Goal: Transaction & Acquisition: Obtain resource

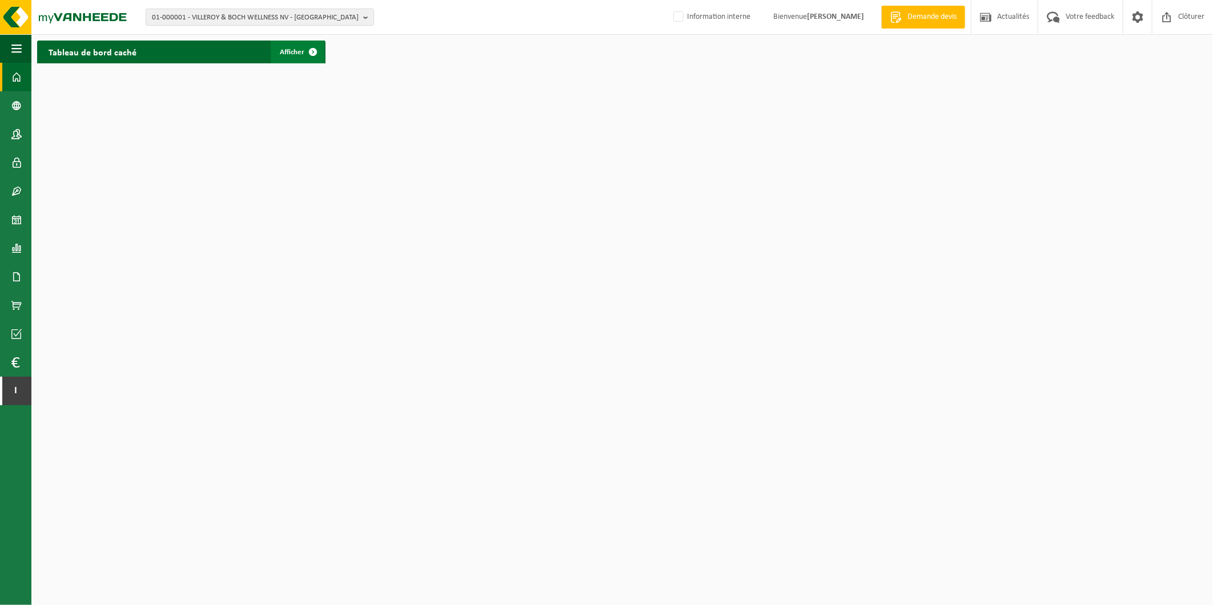
click at [287, 53] on span "Afficher" at bounding box center [292, 52] width 25 height 7
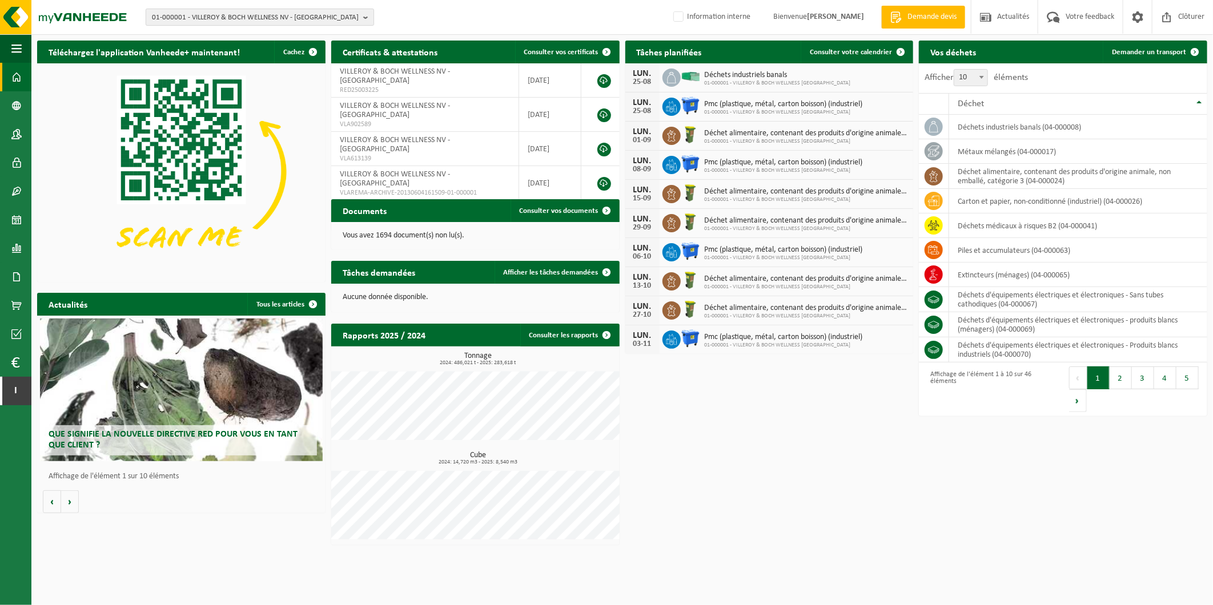
click at [364, 21] on b "button" at bounding box center [368, 17] width 10 height 16
click at [256, 36] on input "text" at bounding box center [259, 36] width 223 height 14
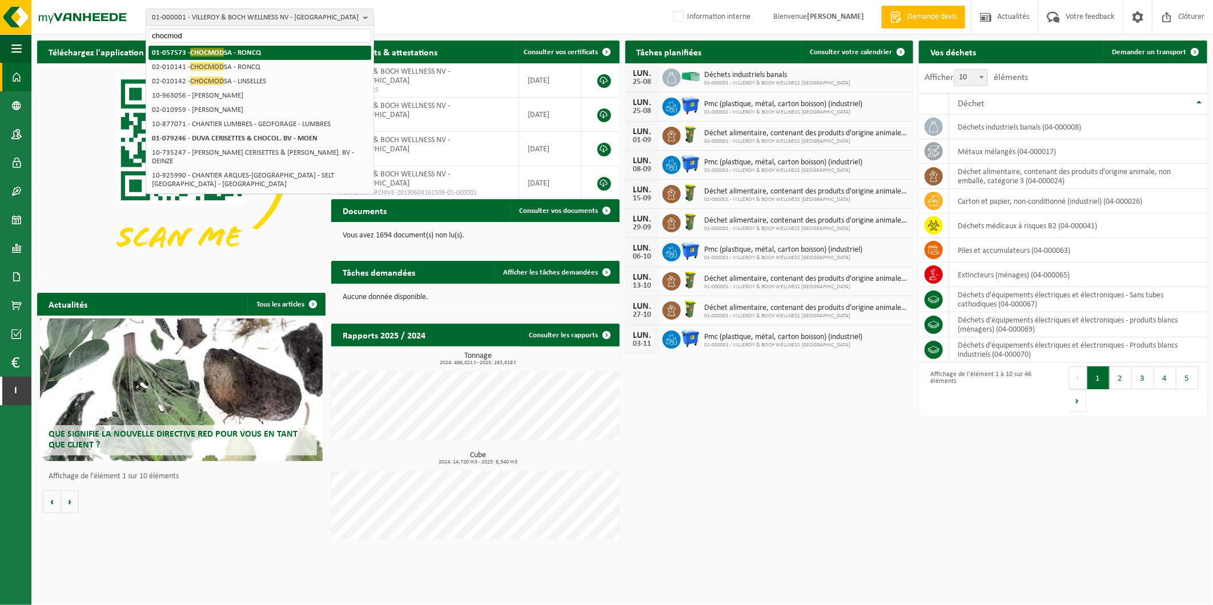
type input "chocmod"
click at [251, 50] on strong "01-057573 - CHOCMOD SA - RONCQ" at bounding box center [206, 52] width 109 height 9
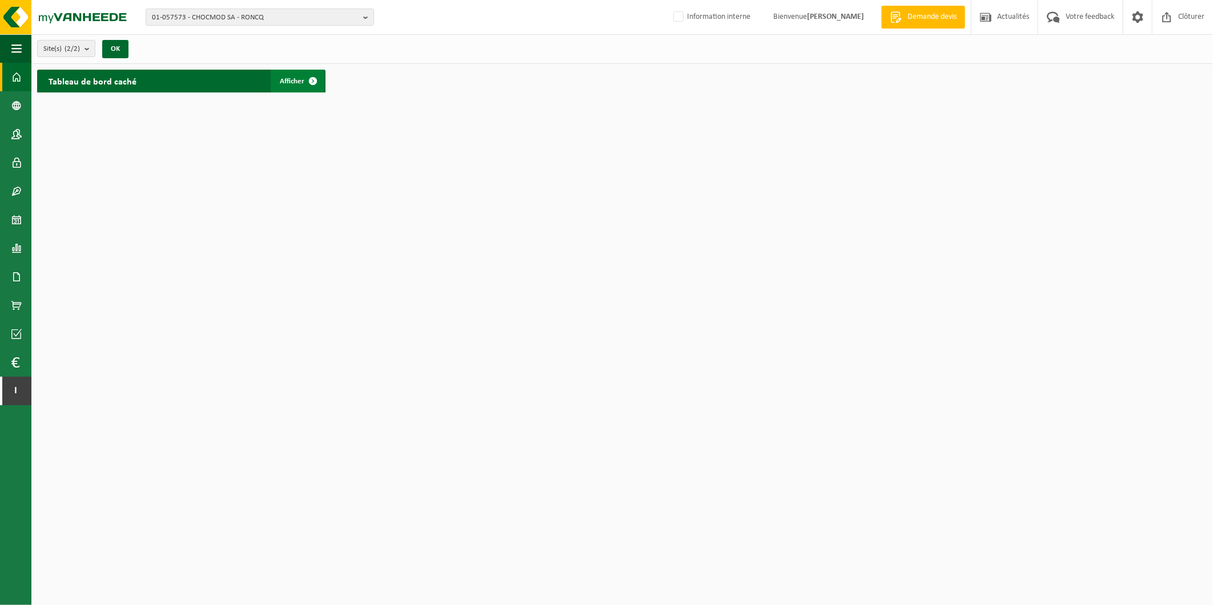
click at [309, 77] on span at bounding box center [312, 81] width 23 height 23
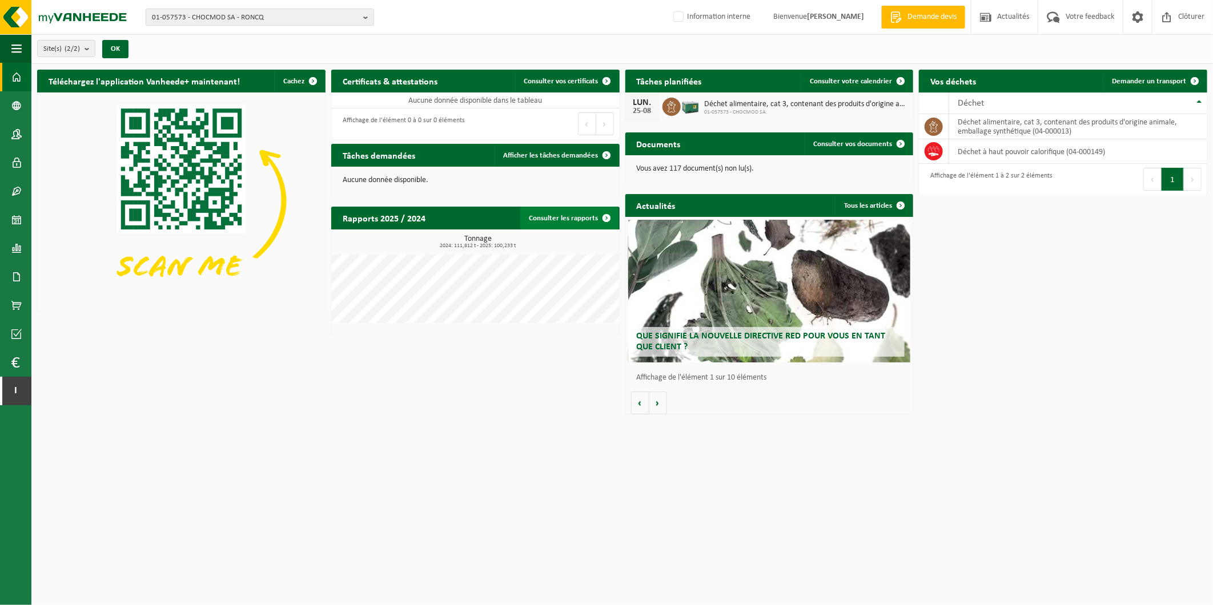
click at [551, 215] on link "Consulter les rapports" at bounding box center [569, 218] width 98 height 23
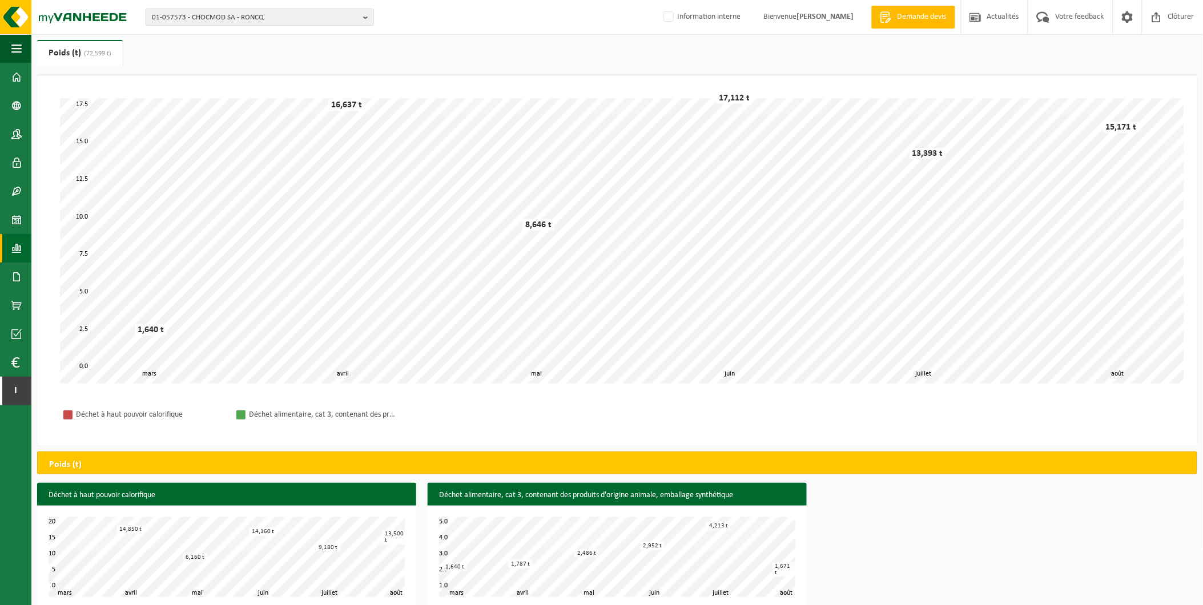
scroll to position [44, 0]
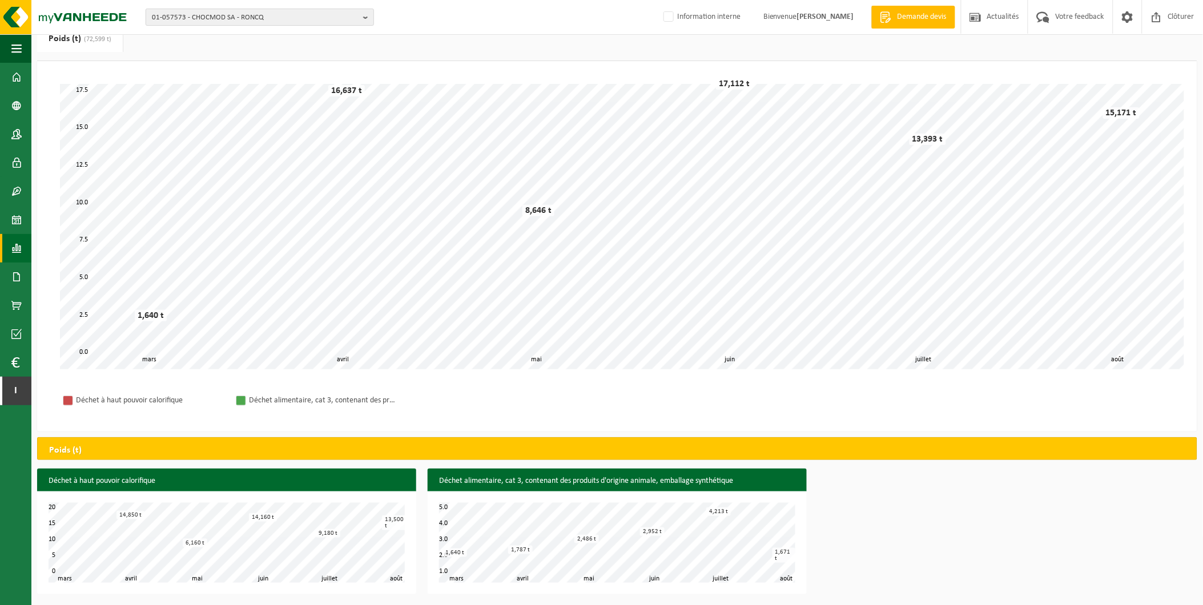
click at [366, 15] on b "button" at bounding box center [368, 17] width 10 height 16
click at [307, 35] on input "text" at bounding box center [259, 36] width 223 height 14
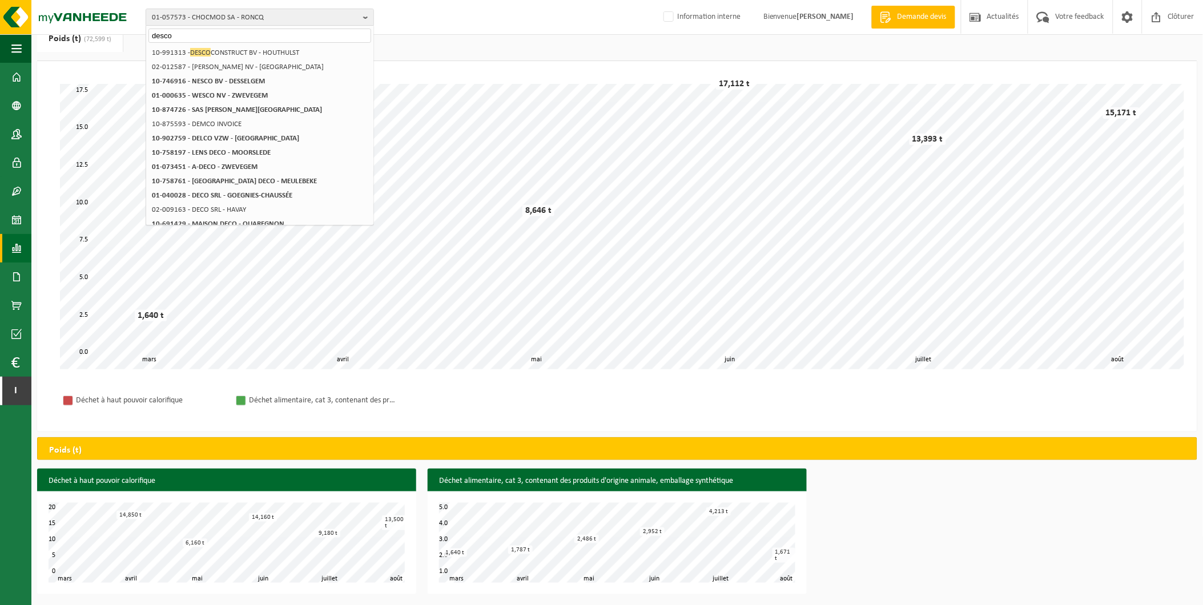
type input "desco"
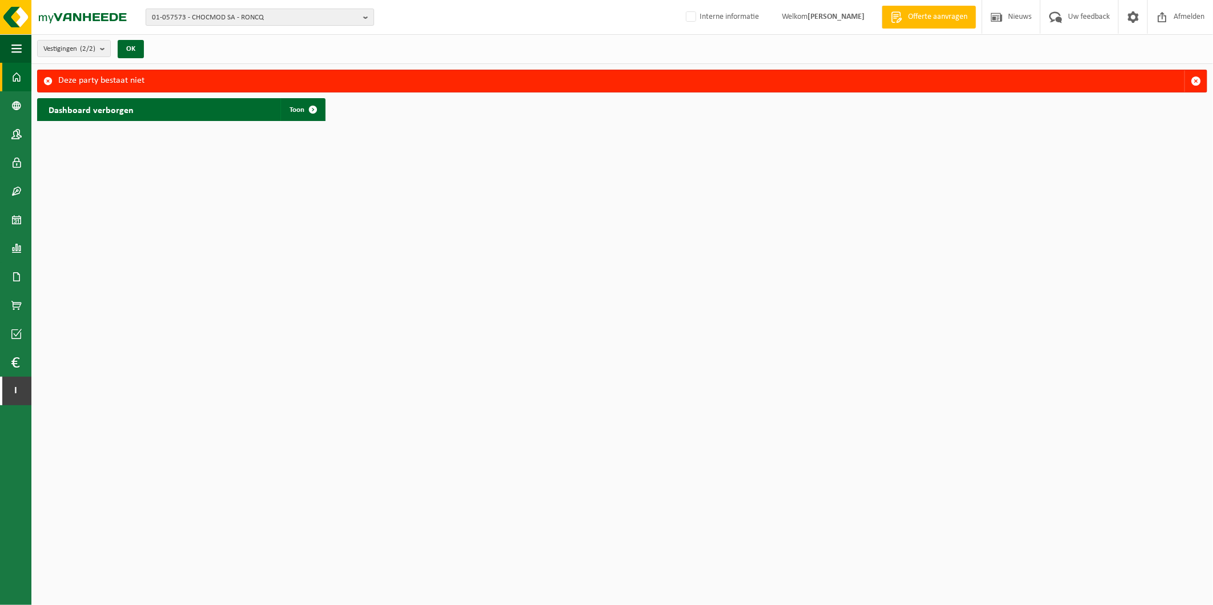
click at [352, 16] on span "01-057573 - CHOCMOD SA - RONCQ" at bounding box center [255, 17] width 207 height 17
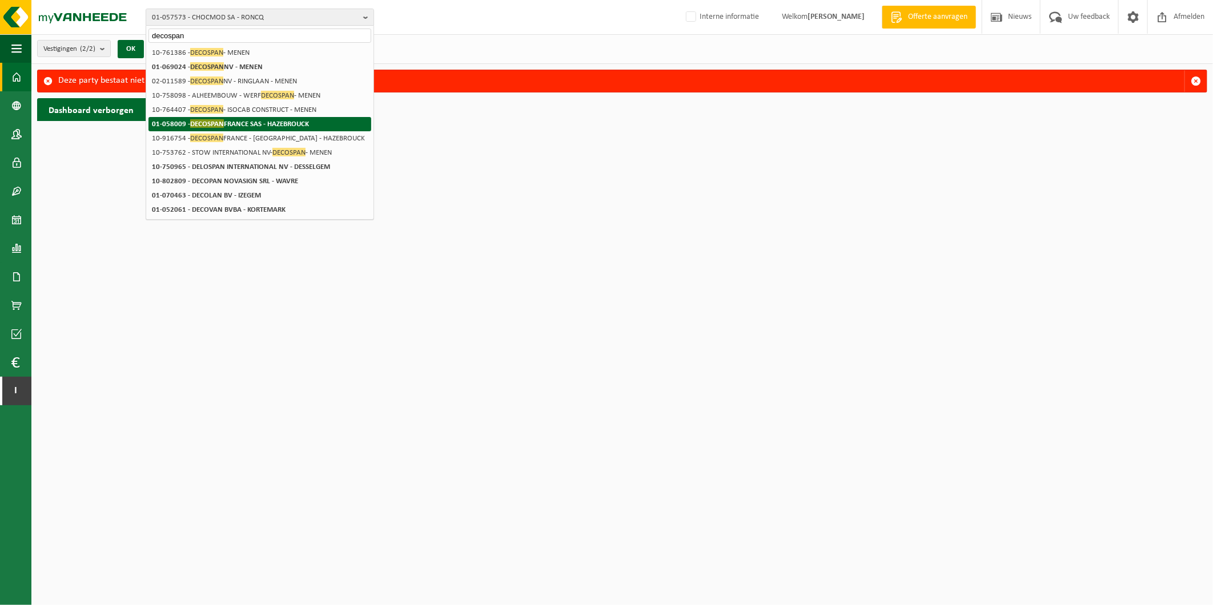
type input "decospan"
click at [307, 121] on strong "01-058009 - DECOSPAN FRANCE SAS - HAZEBROUCK" at bounding box center [230, 123] width 157 height 9
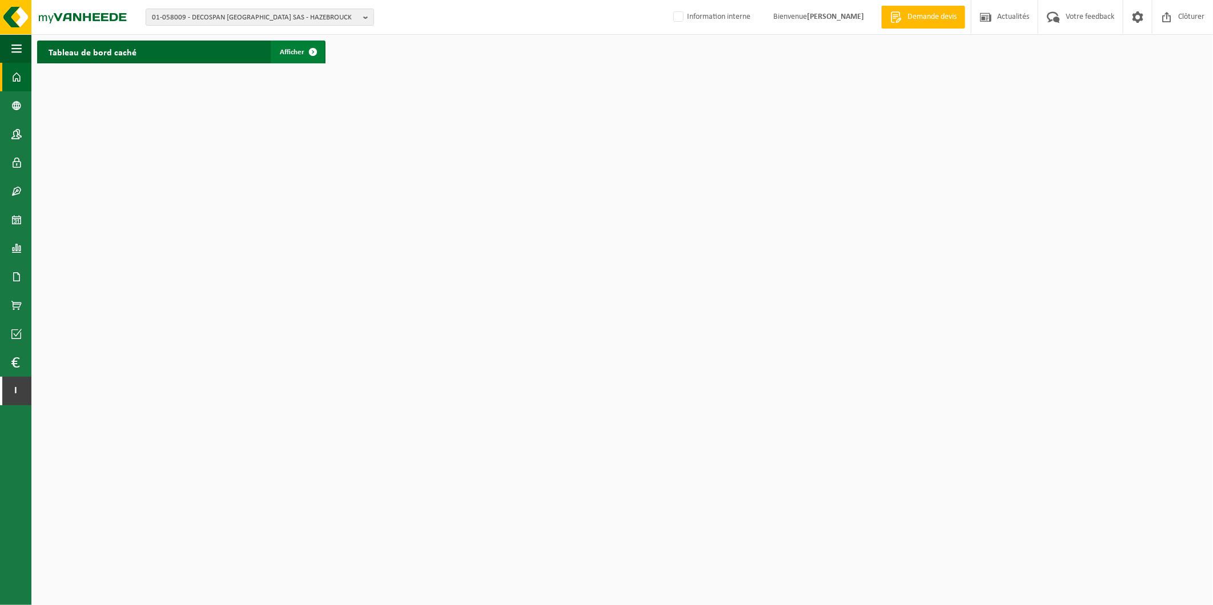
click at [287, 43] on link "Afficher" at bounding box center [298, 52] width 54 height 23
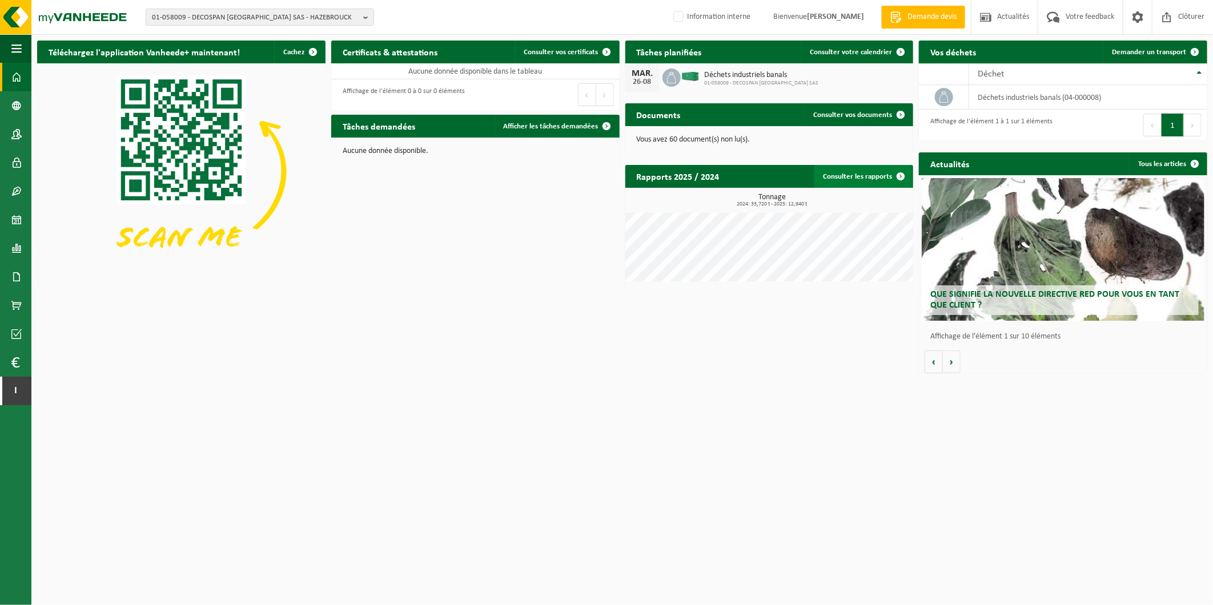
click at [847, 172] on link "Consulter les rapports" at bounding box center [863, 176] width 98 height 23
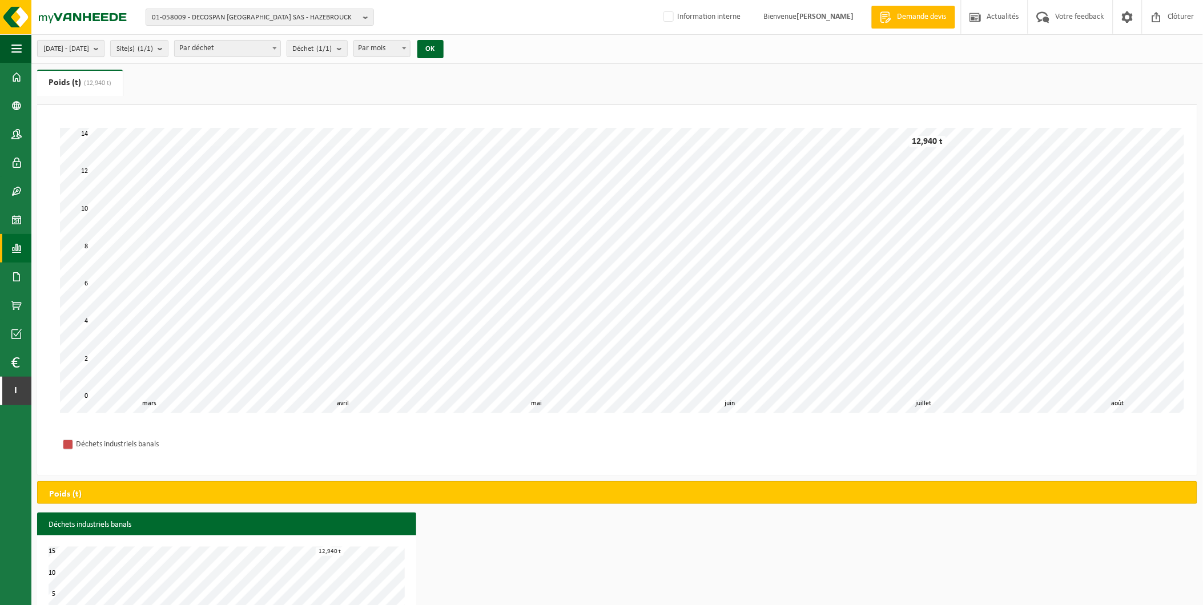
click at [104, 53] on b "submit" at bounding box center [99, 49] width 10 height 16
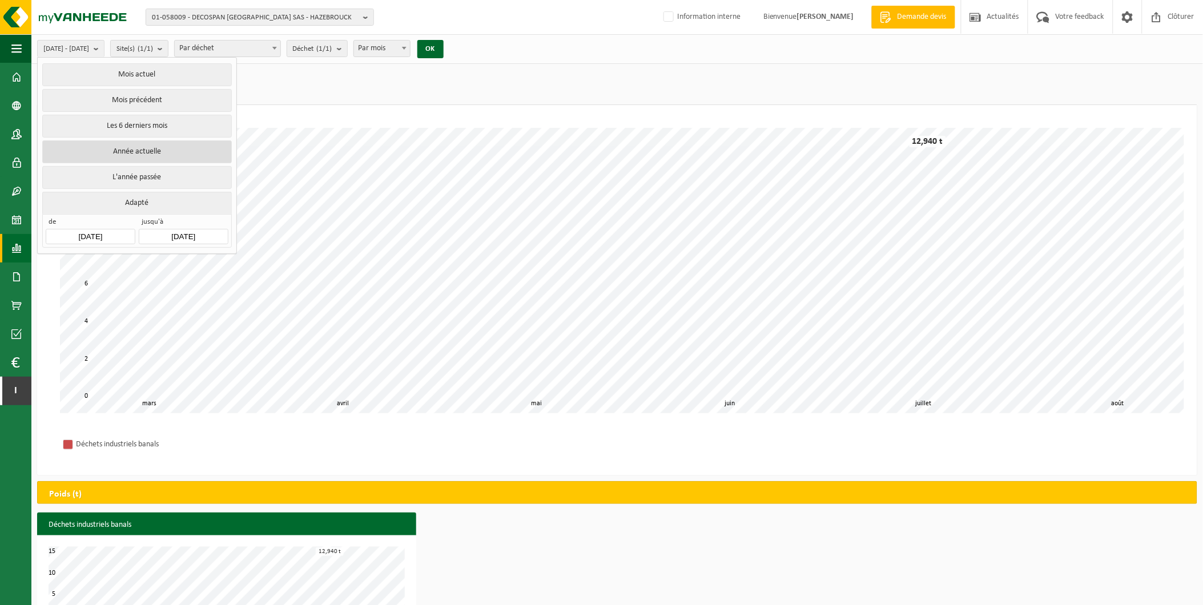
click at [149, 152] on button "Année actuelle" at bounding box center [136, 151] width 189 height 23
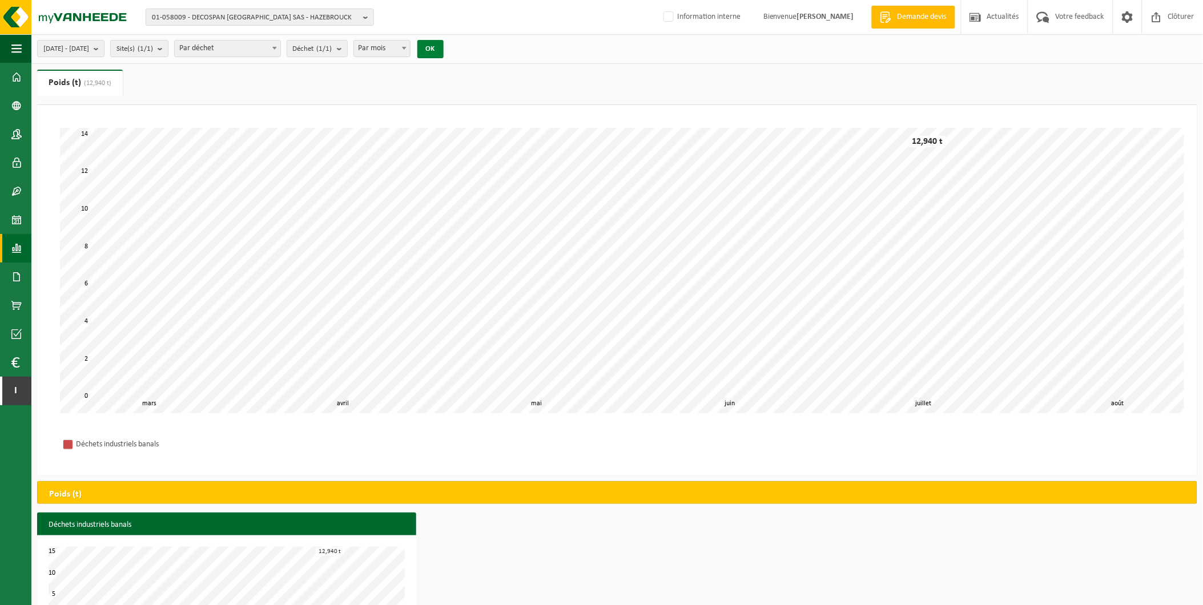
click at [444, 50] on button "OK" at bounding box center [430, 49] width 26 height 18
click at [104, 51] on b "submit" at bounding box center [99, 49] width 10 height 16
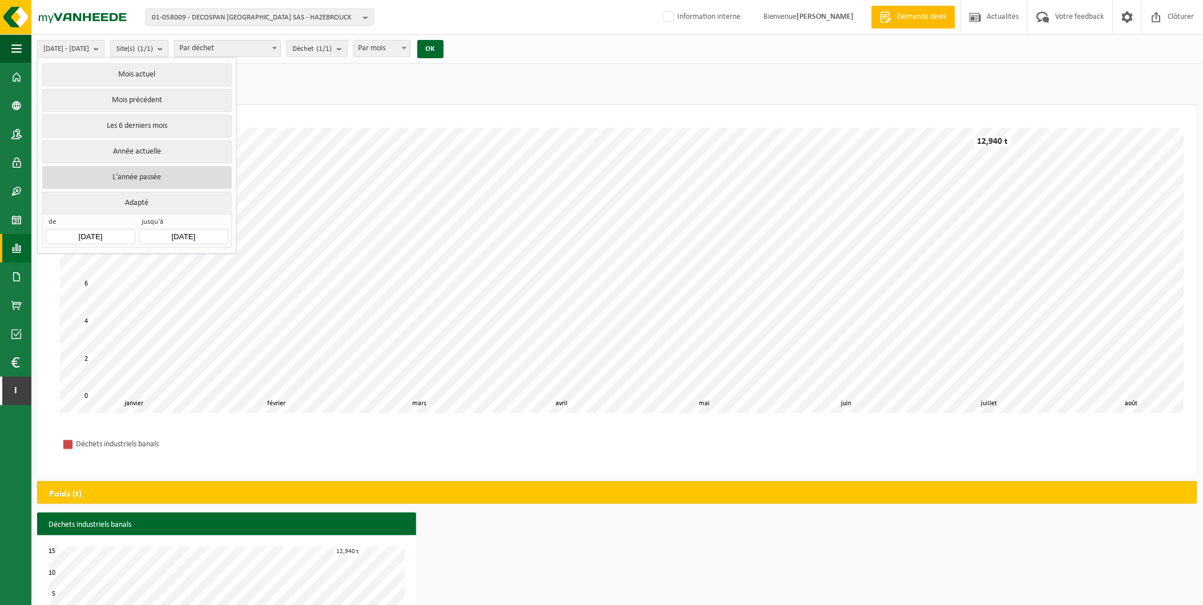
click at [146, 175] on button "L'année passée" at bounding box center [136, 177] width 189 height 23
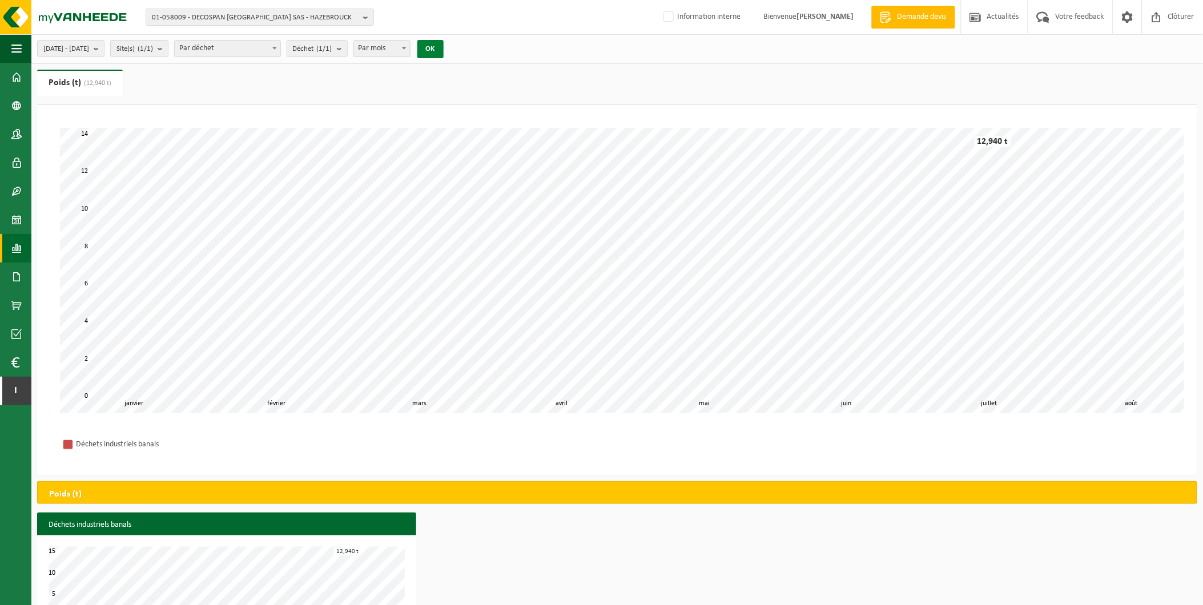
click at [444, 48] on button "OK" at bounding box center [430, 49] width 26 height 18
click at [410, 50] on span at bounding box center [403, 48] width 11 height 15
click at [304, 14] on span "01-058009 - DECOSPAN FRANCE SAS - HAZEBROUCK" at bounding box center [255, 17] width 207 height 17
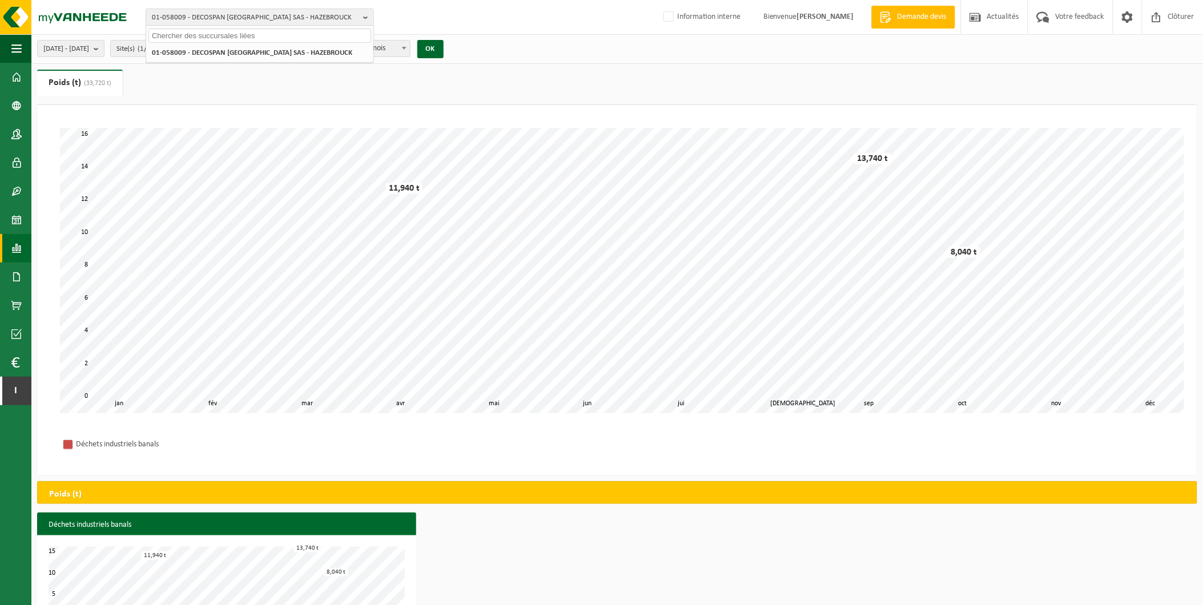
click at [449, 116] on div "Patientez Le téléchargement est un peu long en raison de la grande quantité de …" at bounding box center [617, 270] width 1137 height 308
click at [89, 48] on span "2024-01-01 - 2024-12-31" at bounding box center [66, 49] width 46 height 17
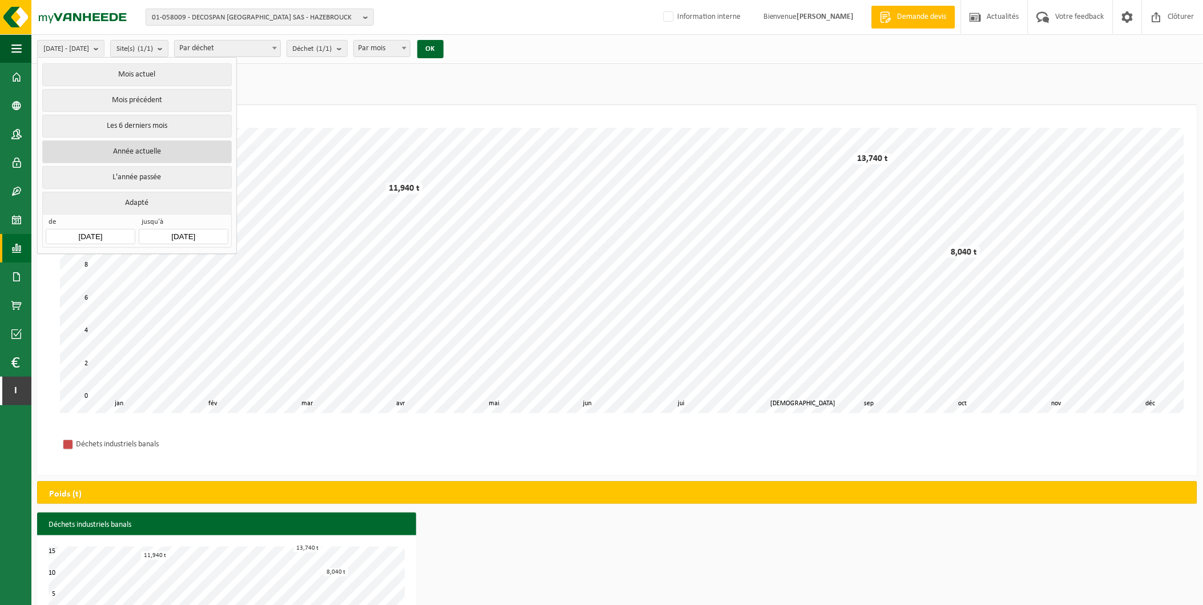
click at [142, 145] on button "Année actuelle" at bounding box center [136, 151] width 189 height 23
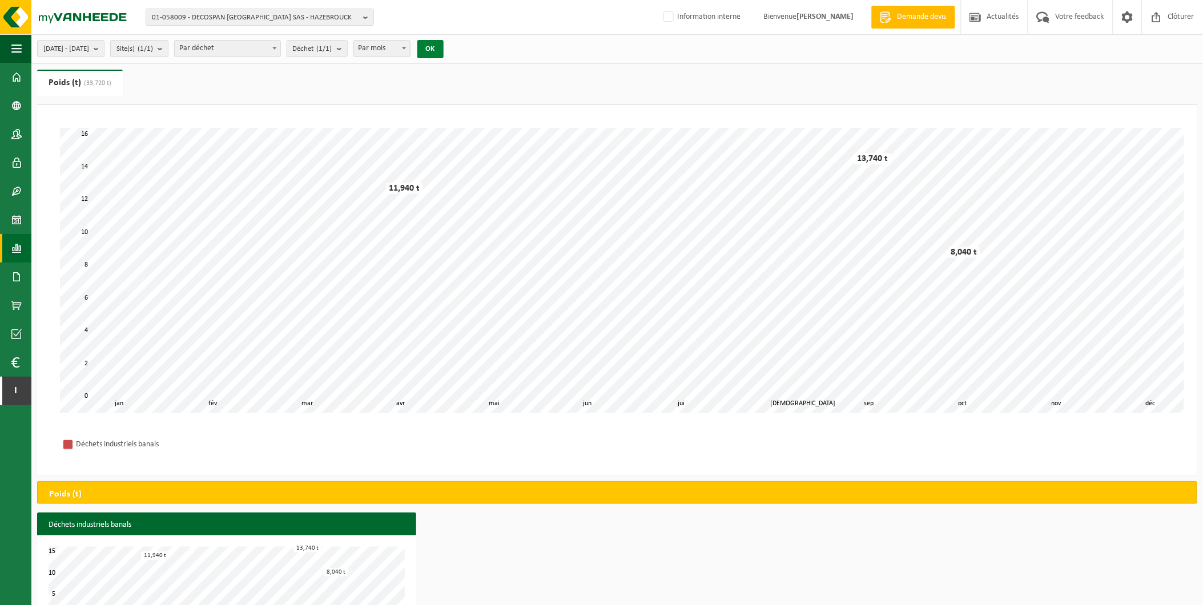
click at [444, 46] on button "OK" at bounding box center [430, 49] width 26 height 18
click at [261, 15] on span "01-058009 - DECOSPAN FRANCE SAS - HAZEBROUCK" at bounding box center [255, 17] width 207 height 17
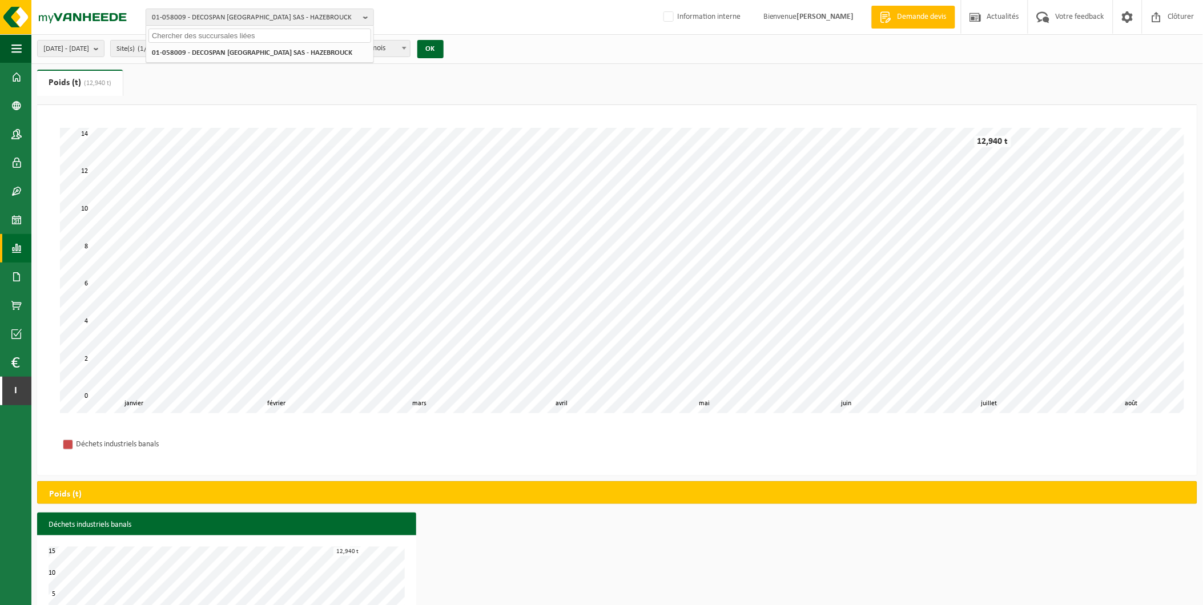
click at [275, 32] on input "text" at bounding box center [259, 36] width 223 height 14
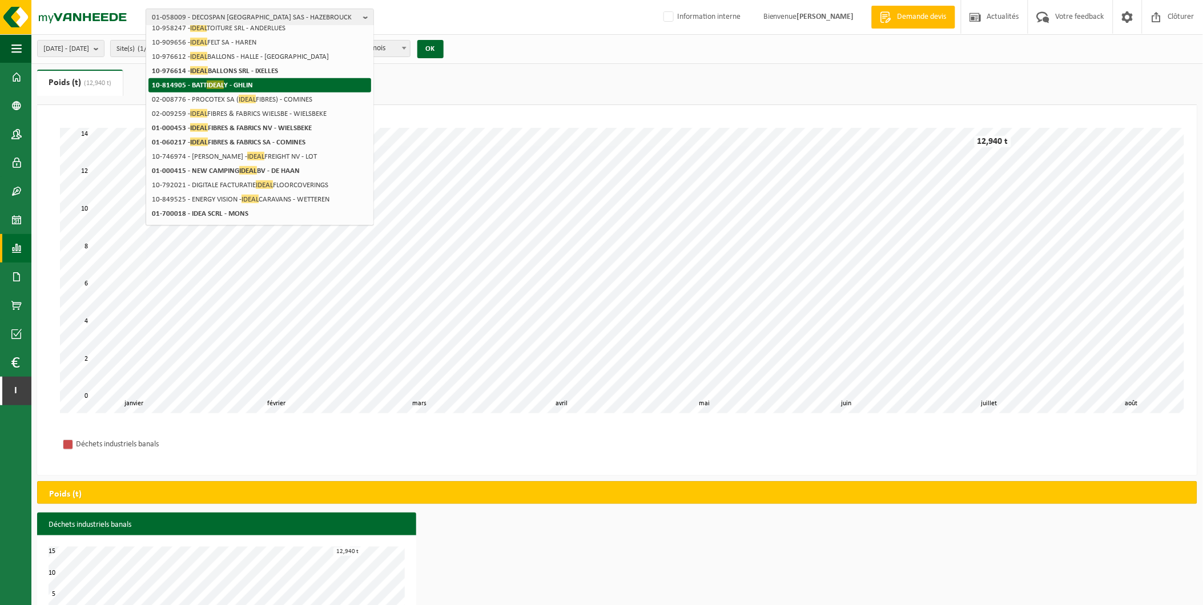
scroll to position [164, 0]
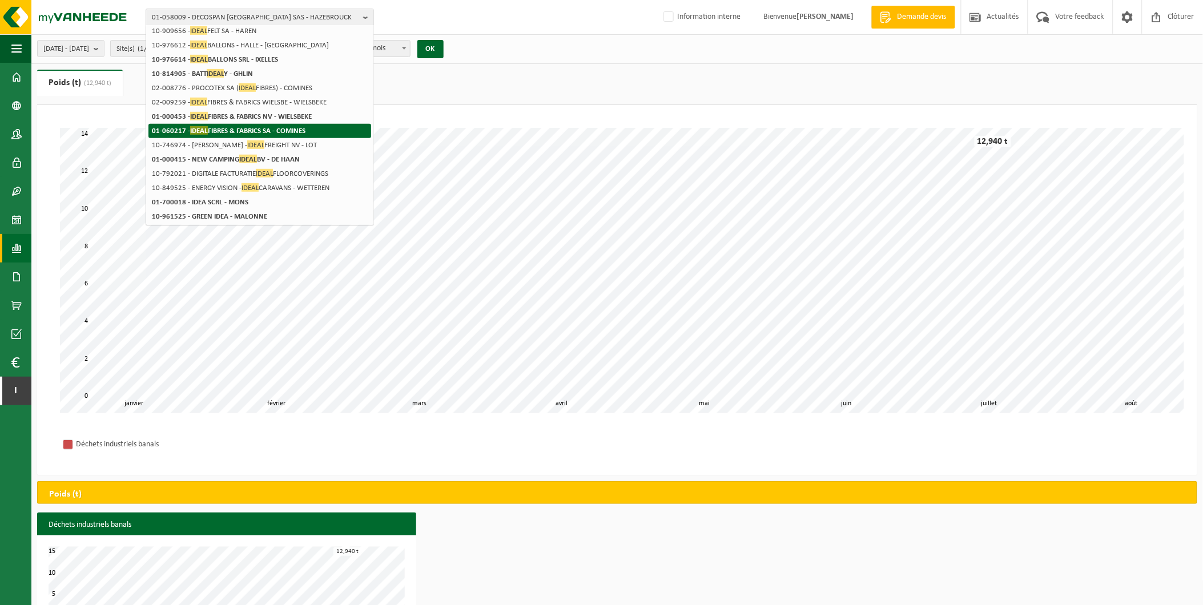
type input "ideal"
click at [292, 128] on strong "01-060217 - IDEAL FIBRES & FABRICS SA - COMINES" at bounding box center [229, 130] width 154 height 9
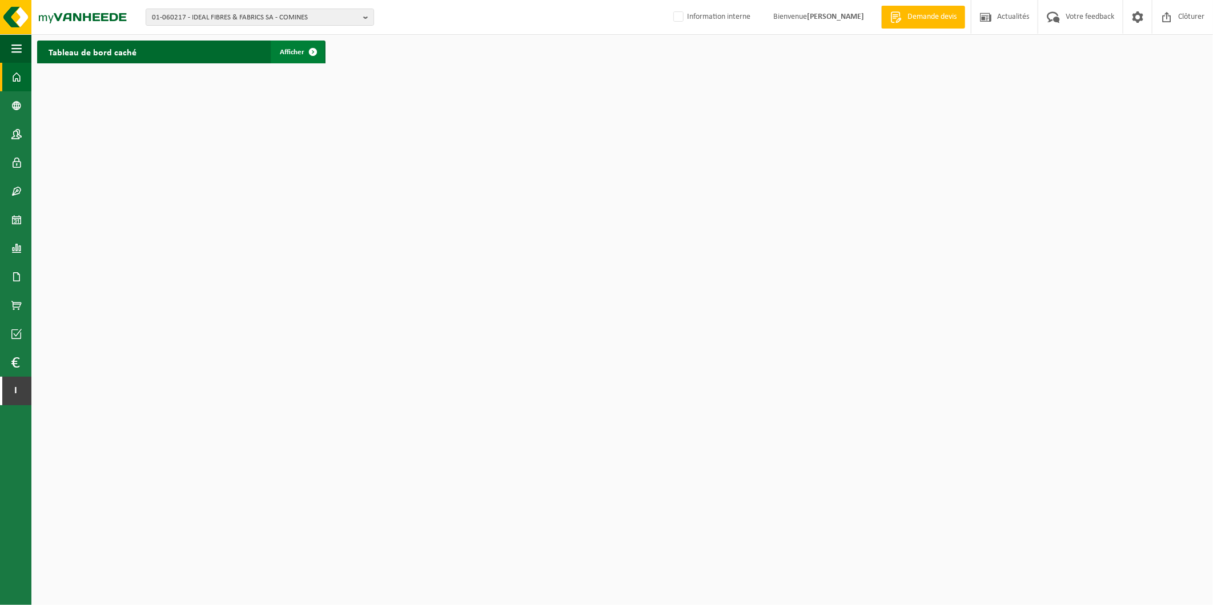
drag, startPoint x: 289, startPoint y: 50, endPoint x: 290, endPoint y: 59, distance: 8.6
click at [289, 50] on span "Afficher" at bounding box center [292, 52] width 25 height 7
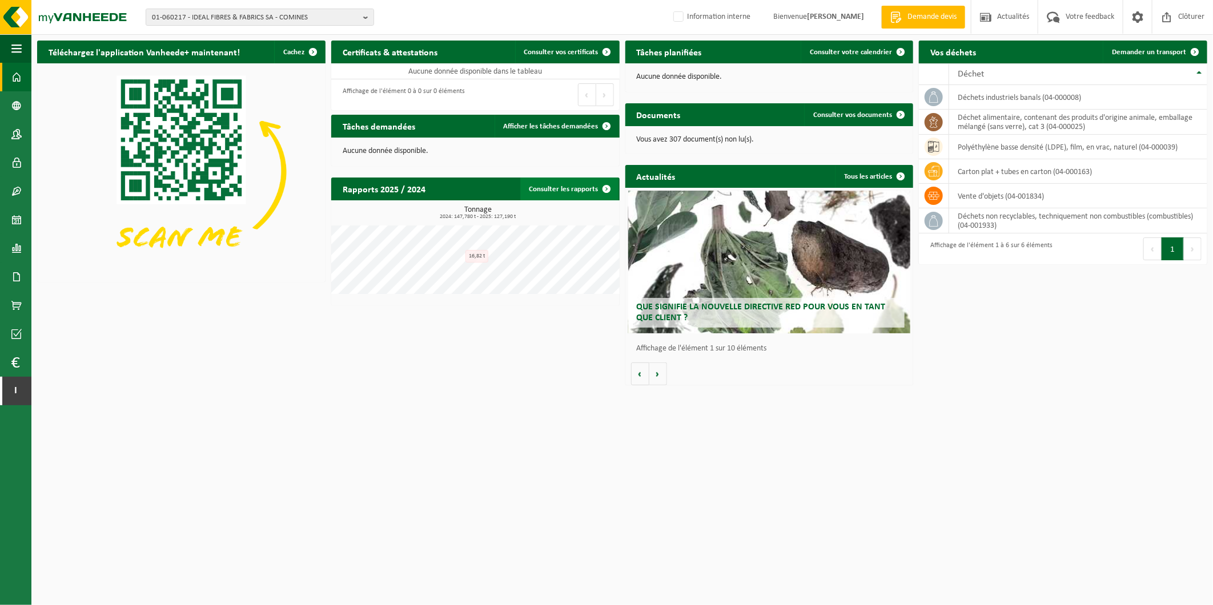
click at [551, 184] on link "Consulter les rapports" at bounding box center [569, 189] width 98 height 23
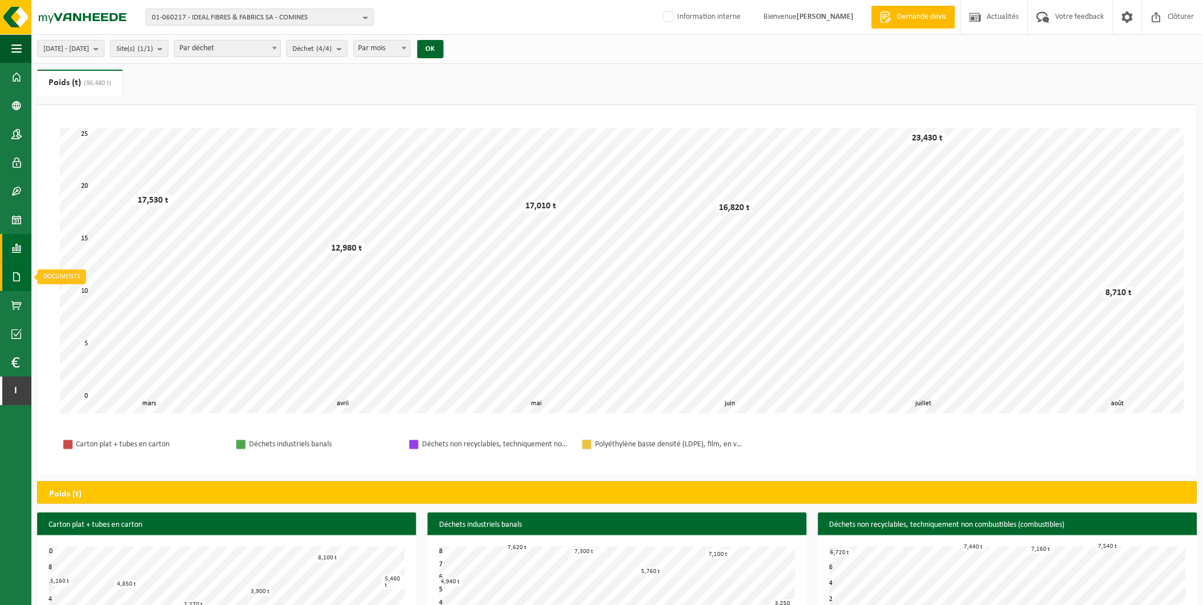
click at [18, 277] on span at bounding box center [16, 277] width 10 height 29
click at [81, 298] on span "Documents" at bounding box center [85, 302] width 38 height 22
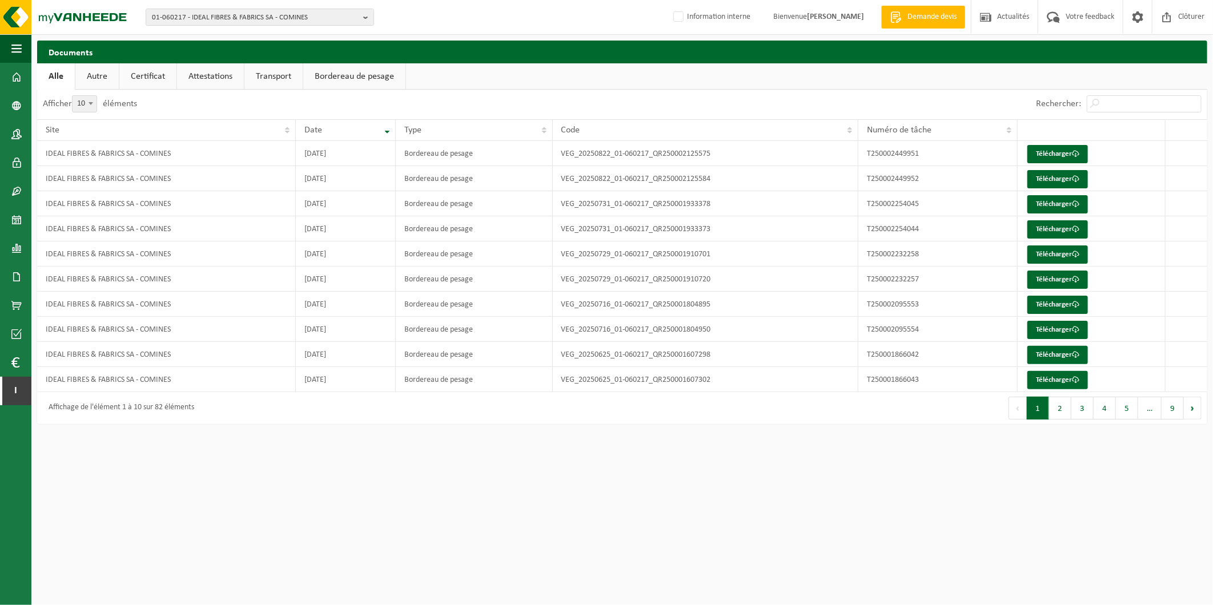
click at [100, 76] on link "Autre" at bounding box center [96, 76] width 43 height 26
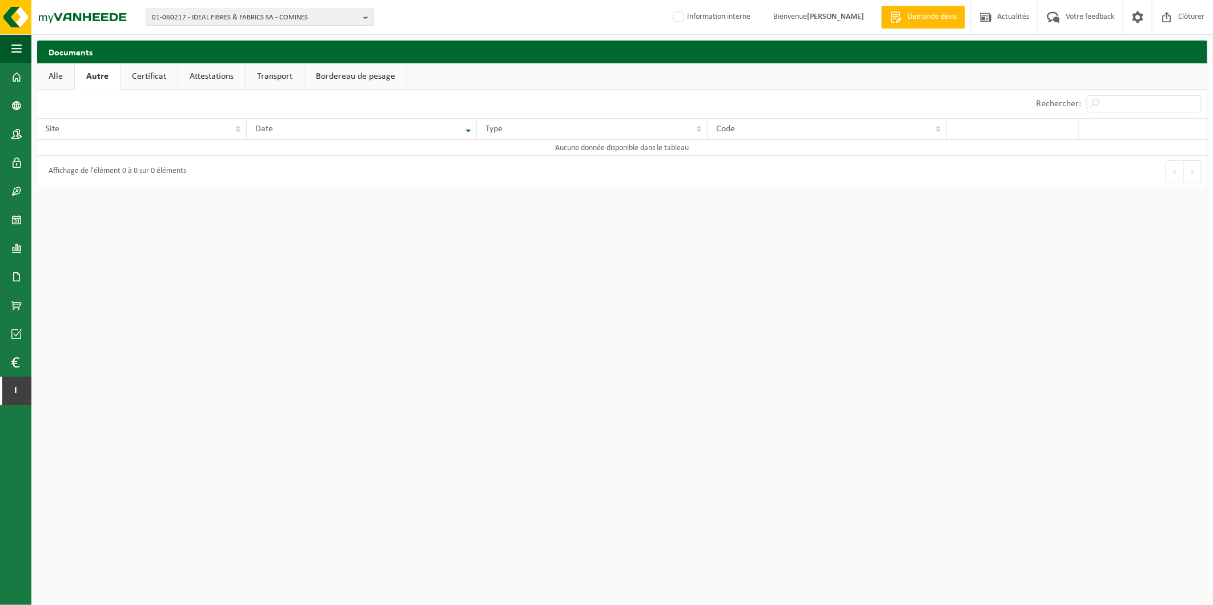
click at [140, 78] on link "Certificat" at bounding box center [148, 76] width 57 height 26
click at [200, 75] on link "Attestations" at bounding box center [210, 76] width 67 height 26
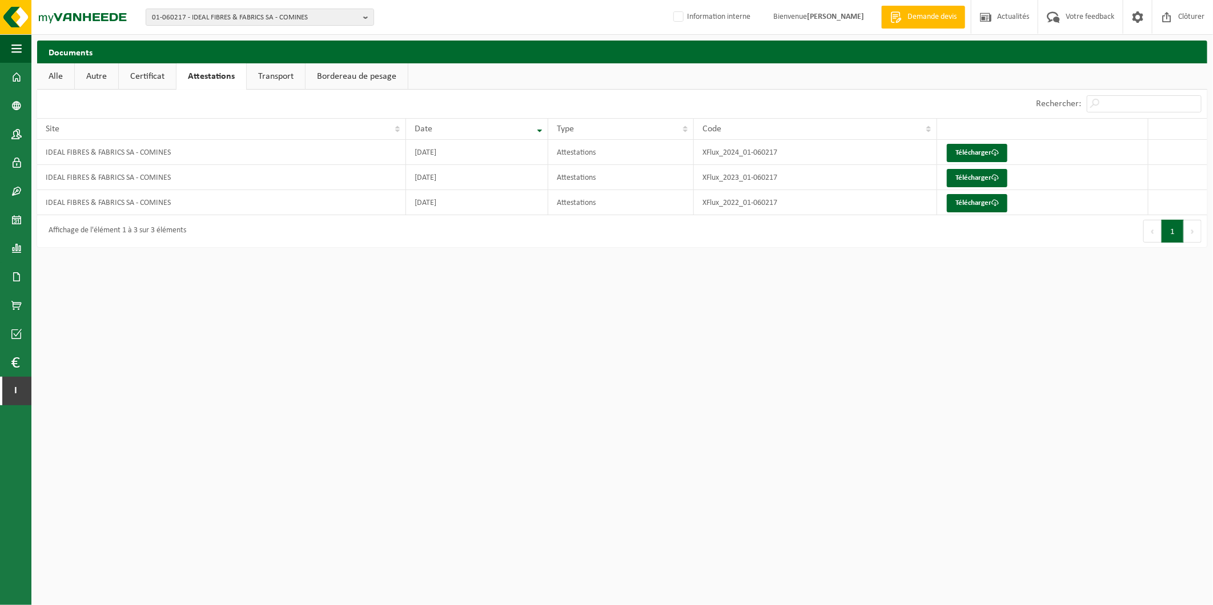
click at [288, 76] on link "Transport" at bounding box center [276, 76] width 58 height 26
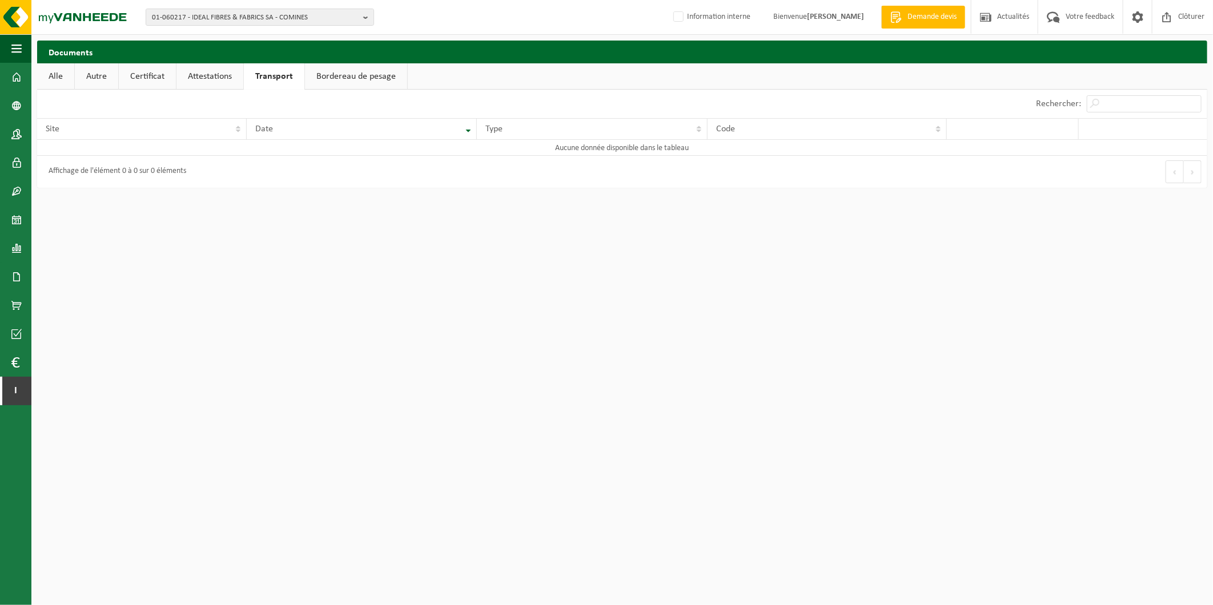
click at [363, 76] on link "Bordereau de pesage" at bounding box center [356, 76] width 102 height 26
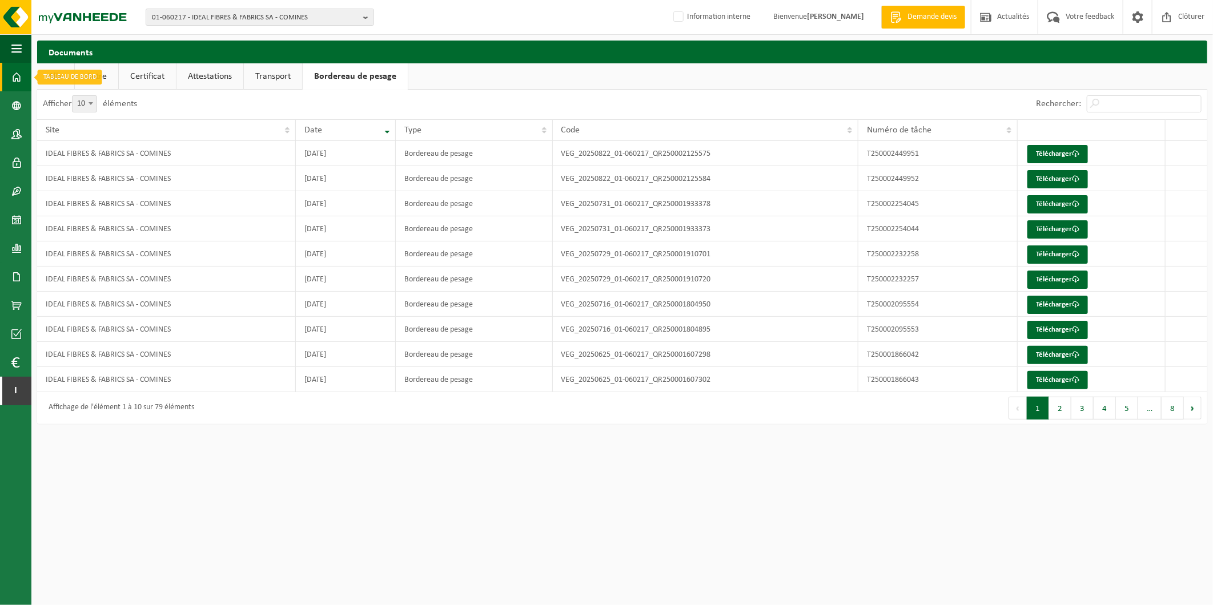
click at [15, 75] on span at bounding box center [16, 77] width 10 height 29
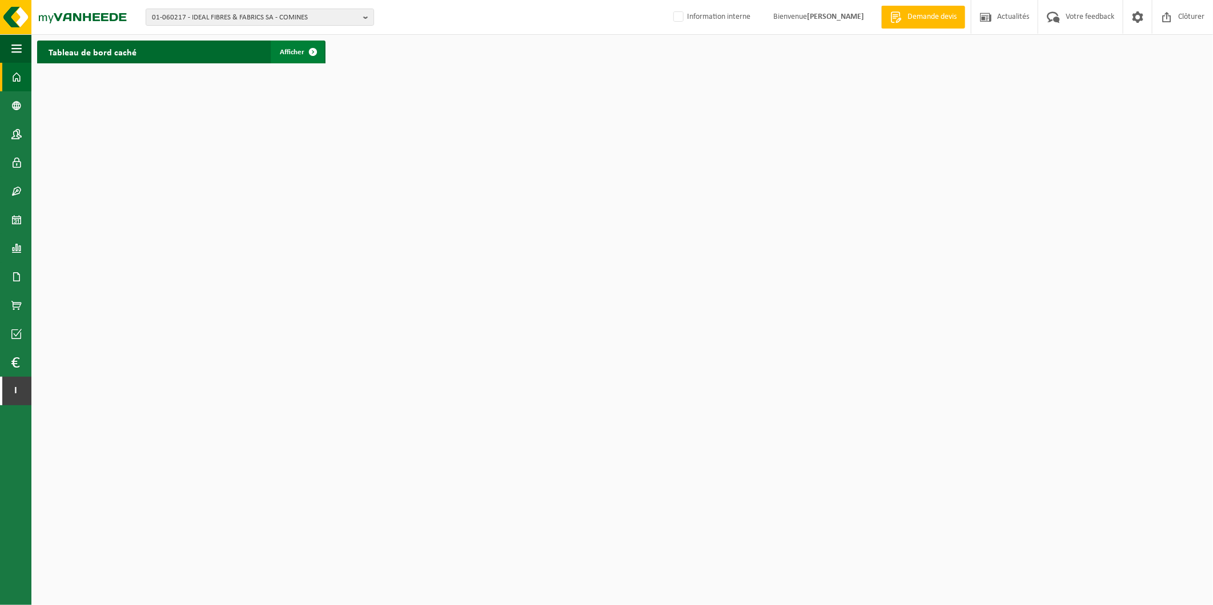
click at [299, 53] on span "Afficher" at bounding box center [292, 52] width 25 height 7
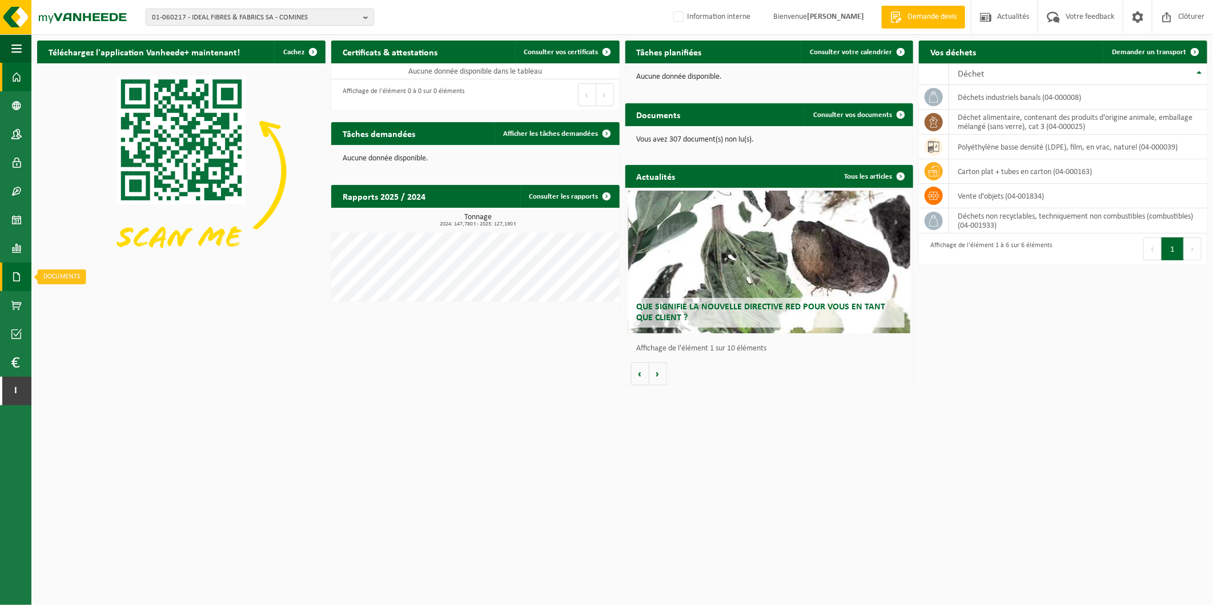
click at [20, 270] on span at bounding box center [16, 277] width 10 height 29
click at [75, 275] on span "Factures" at bounding box center [80, 277] width 29 height 22
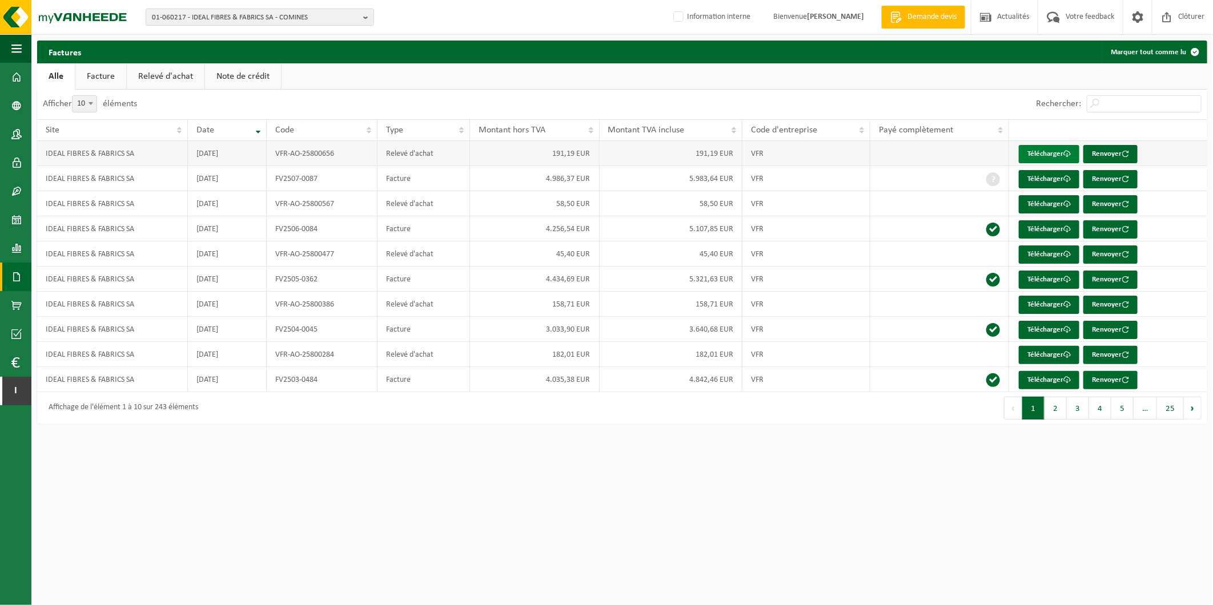
click at [1045, 145] on link "Télécharger" at bounding box center [1048, 154] width 61 height 18
click at [221, 14] on span "01-060217 - IDEAL FIBRES & FABRICS SA - COMINES" at bounding box center [255, 17] width 207 height 17
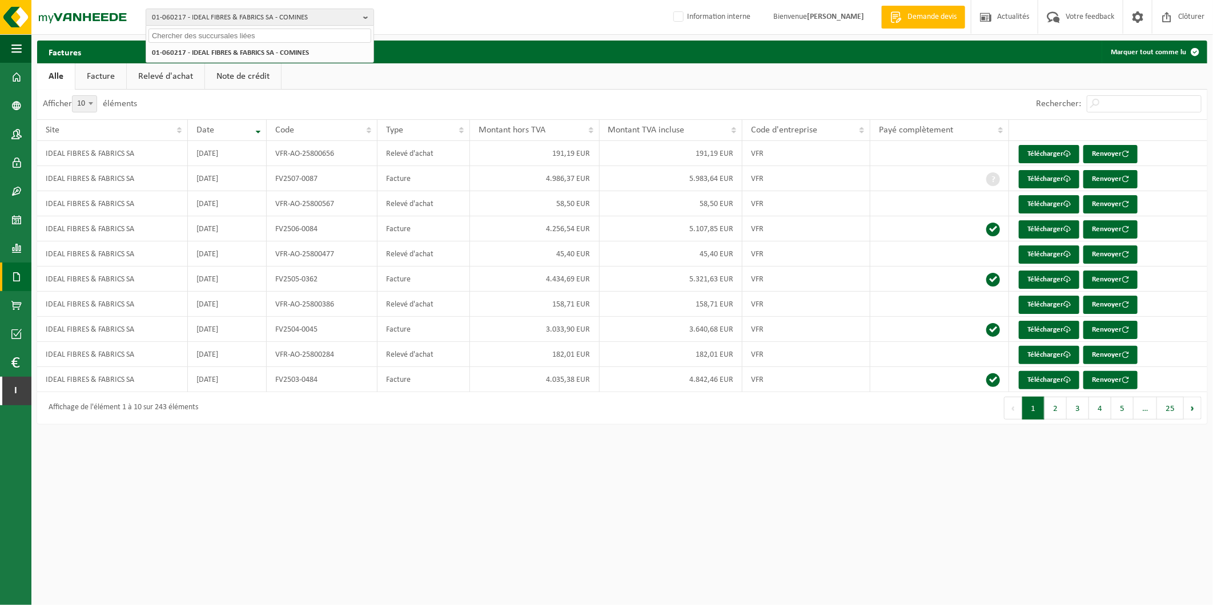
click at [241, 37] on input "text" at bounding box center [259, 36] width 223 height 14
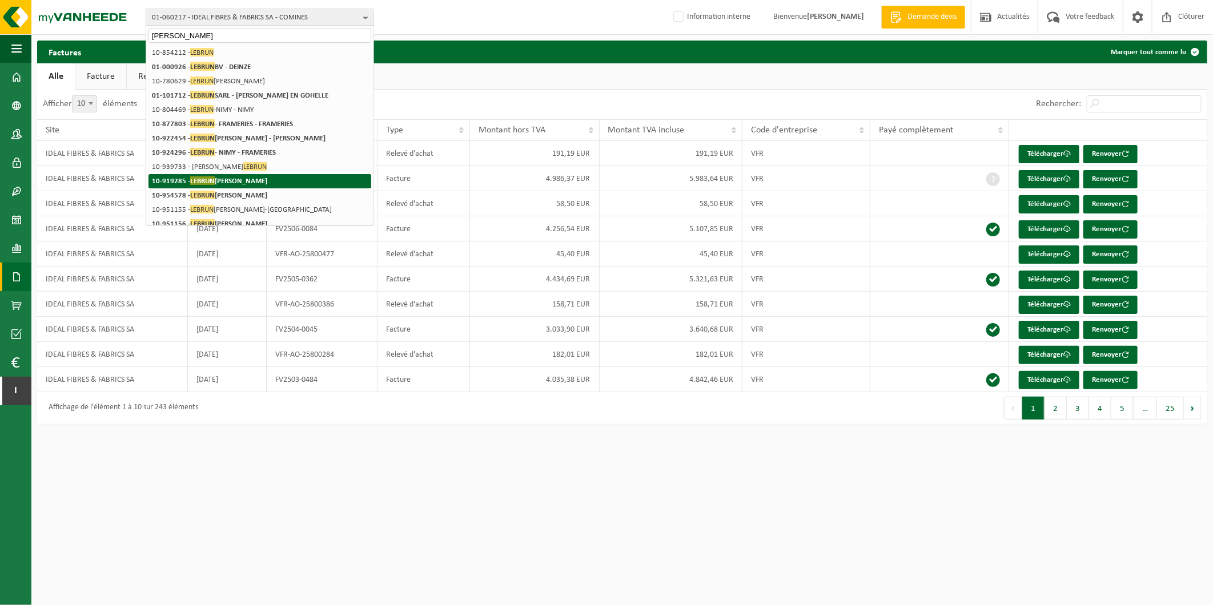
type input "lebrun"
click at [284, 179] on li "10-919285 - LEBRUN TRAITEUR - WAVRIN" at bounding box center [259, 181] width 223 height 14
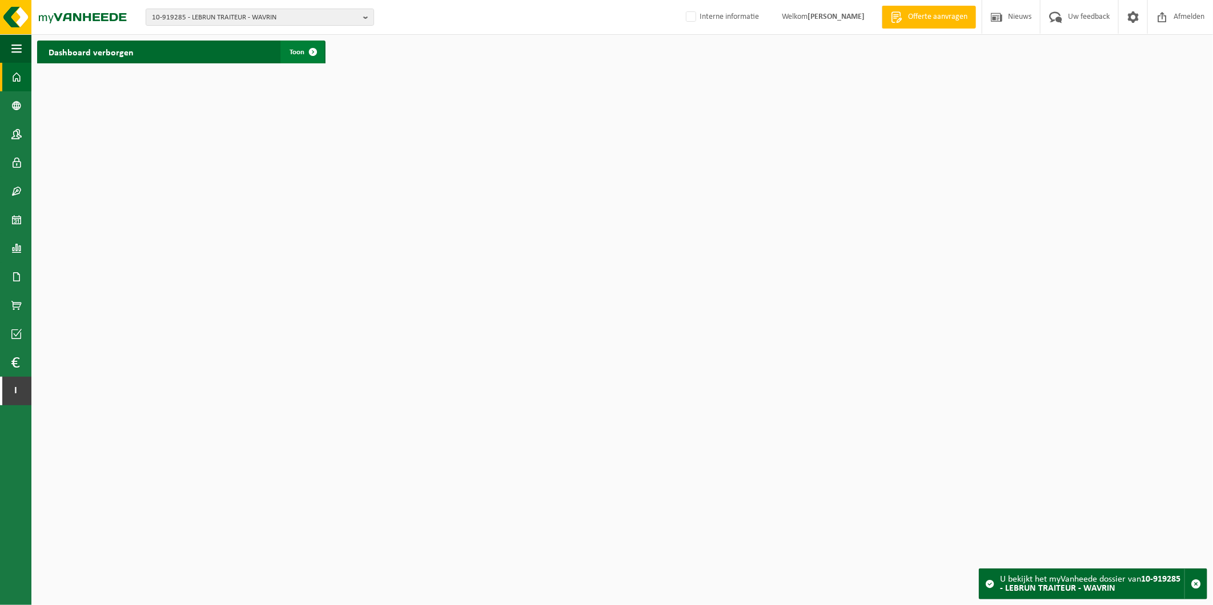
click at [301, 54] on span at bounding box center [312, 52] width 23 height 23
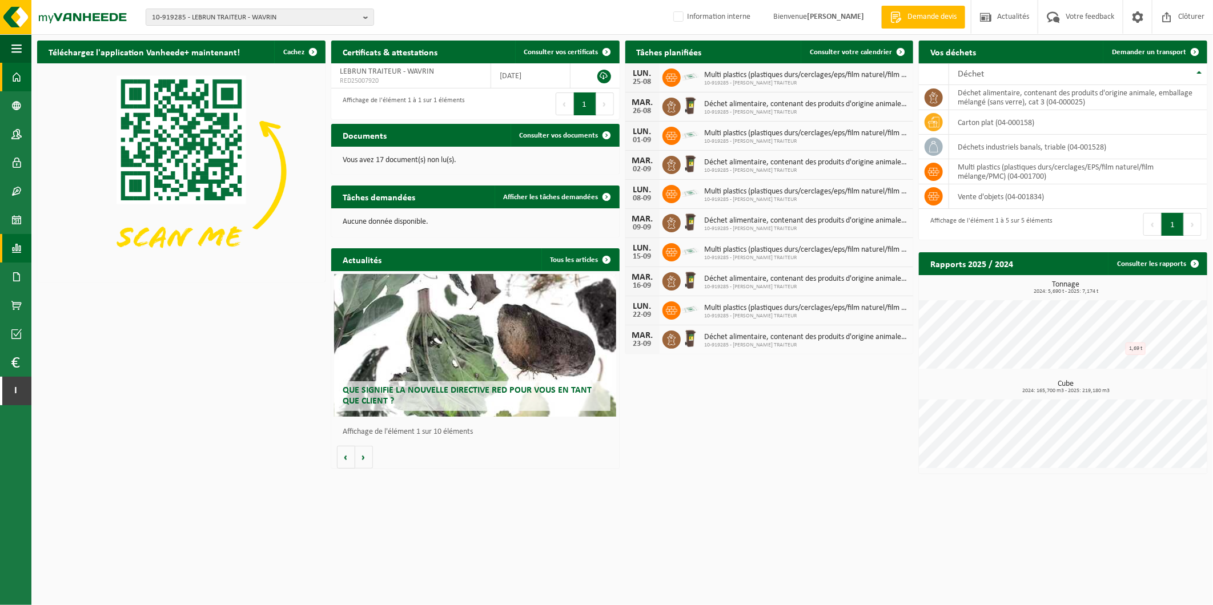
click at [21, 247] on span at bounding box center [16, 248] width 10 height 29
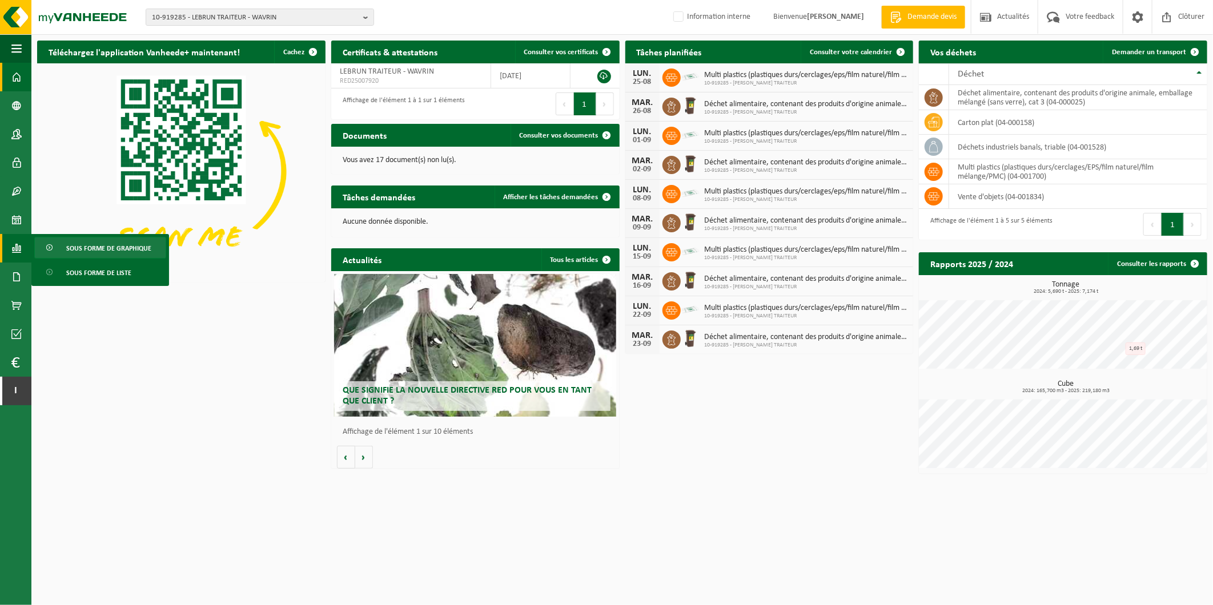
click at [148, 249] on span "Sous forme de graphique" at bounding box center [108, 248] width 85 height 22
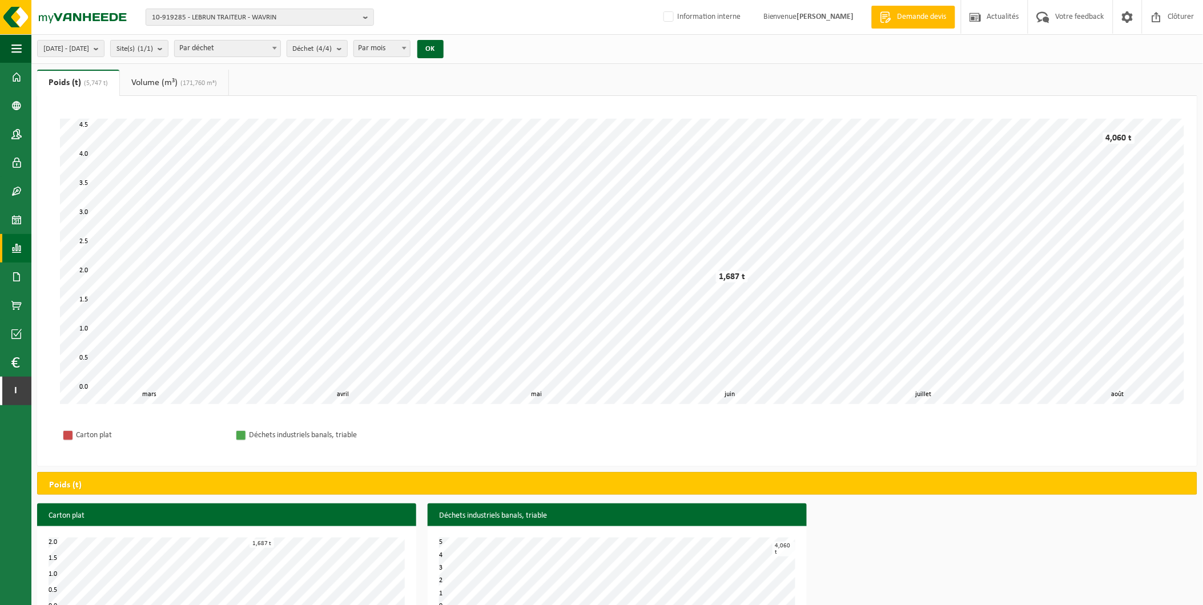
scroll to position [35, 0]
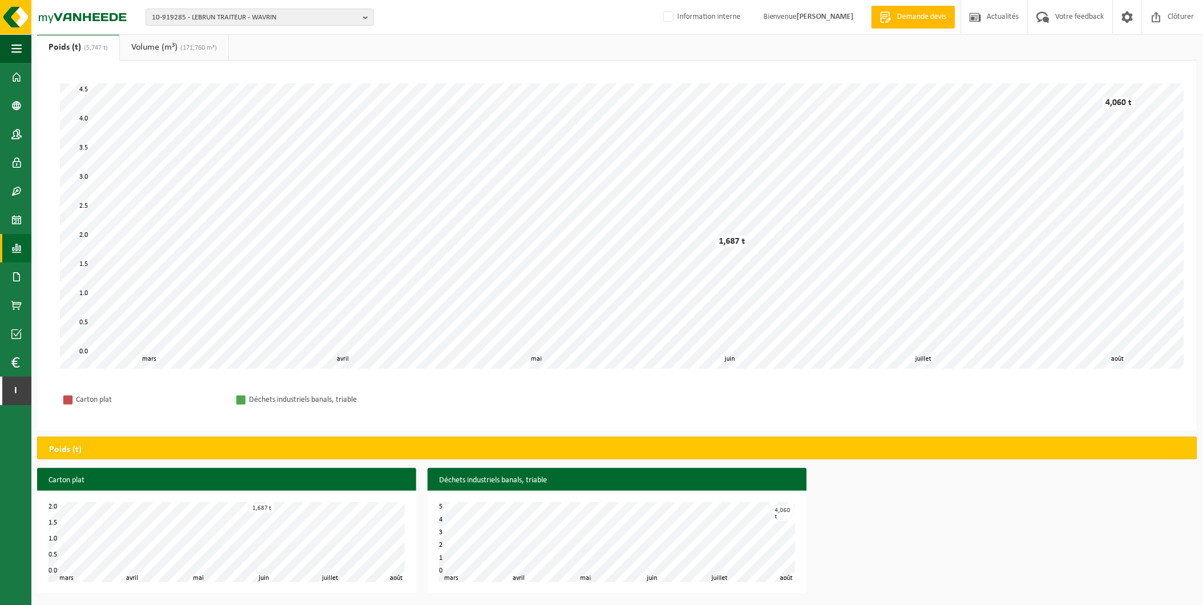
click at [170, 43] on link "Volume (m³) (171,760 m³)" at bounding box center [174, 47] width 108 height 26
